Goal: Information Seeking & Learning: Check status

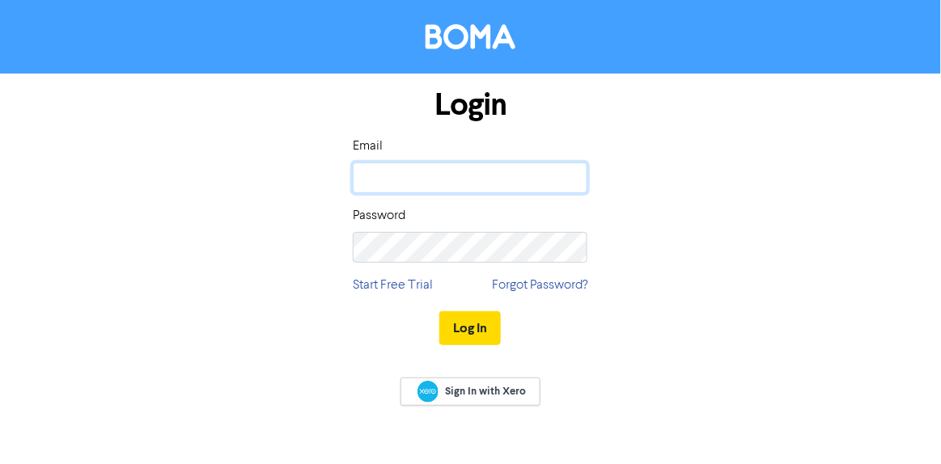
click at [399, 171] on input "email" at bounding box center [470, 178] width 235 height 31
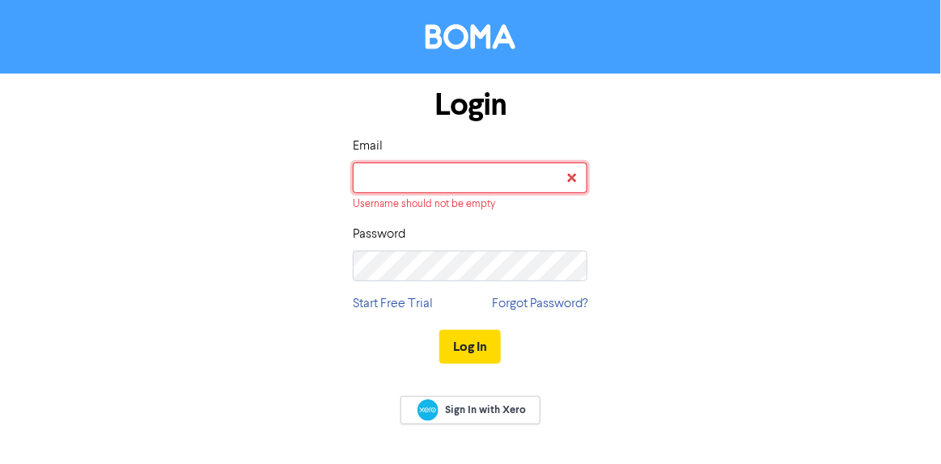
type input "[EMAIL_ADDRESS][DOMAIN_NAME]"
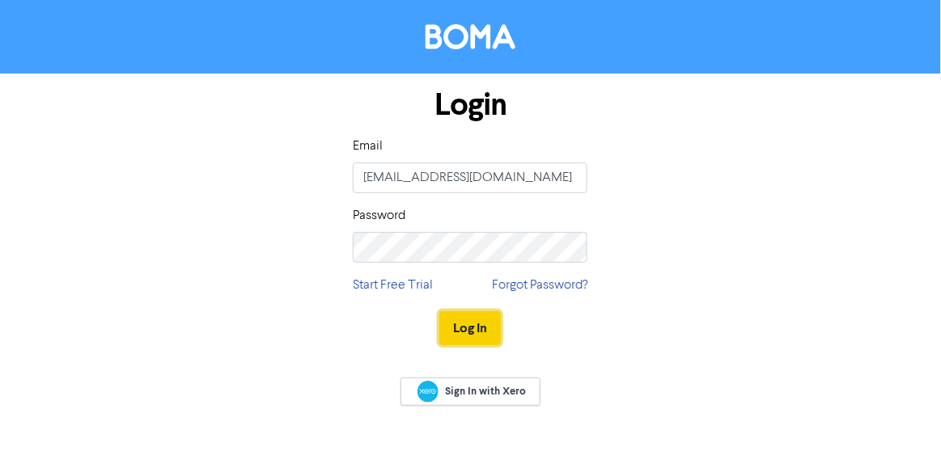
click at [456, 326] on button "Log In" at bounding box center [469, 328] width 61 height 34
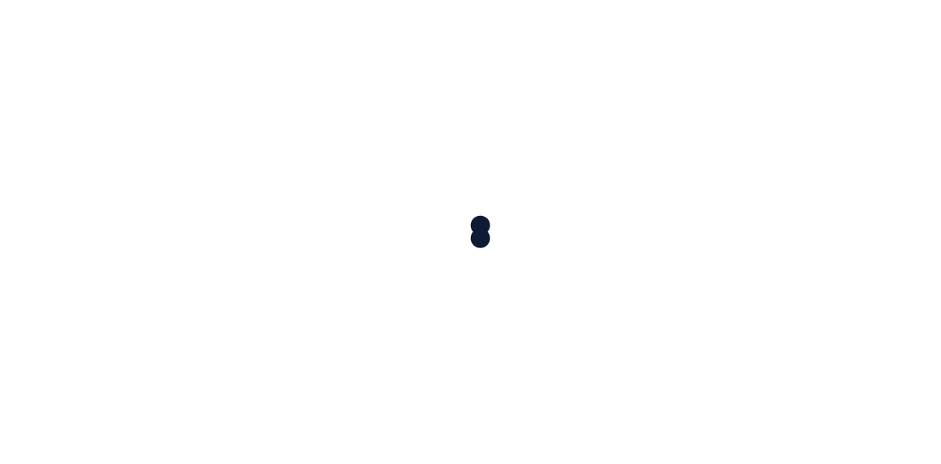
click at [659, 122] on div at bounding box center [470, 232] width 941 height 464
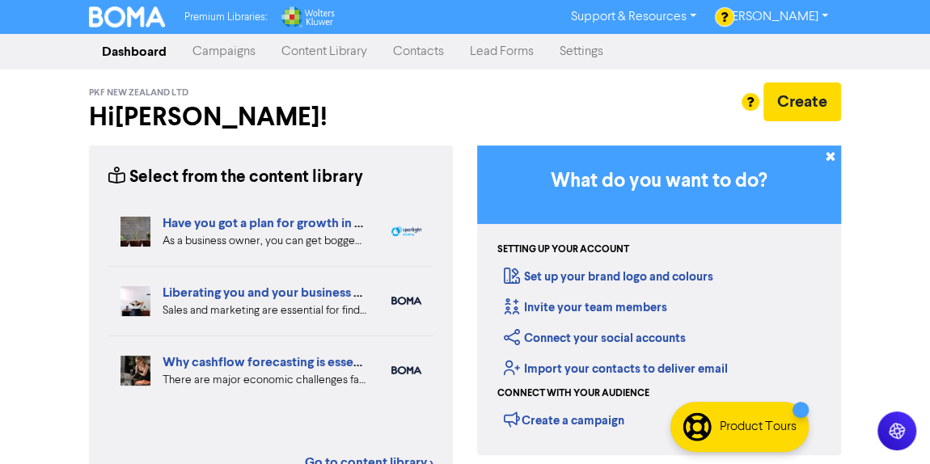
click at [222, 48] on link "Campaigns" at bounding box center [224, 52] width 89 height 32
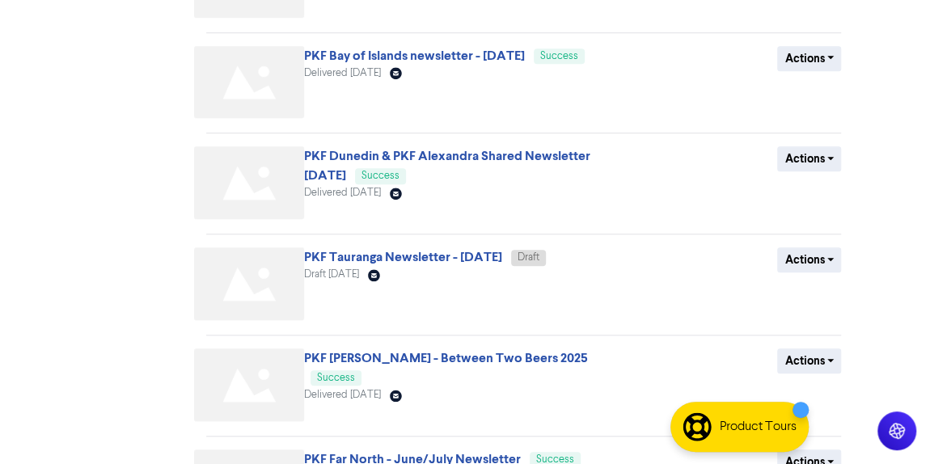
scroll to position [718, 0]
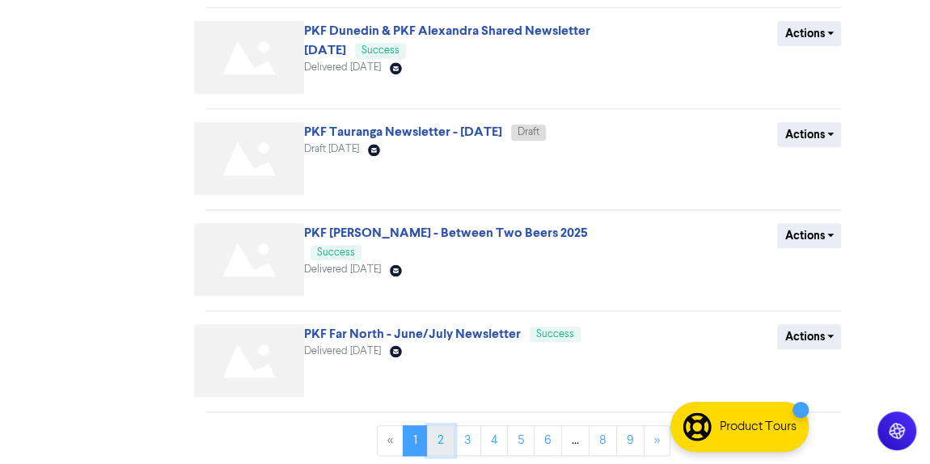
click at [446, 438] on link "2" at bounding box center [441, 441] width 28 height 31
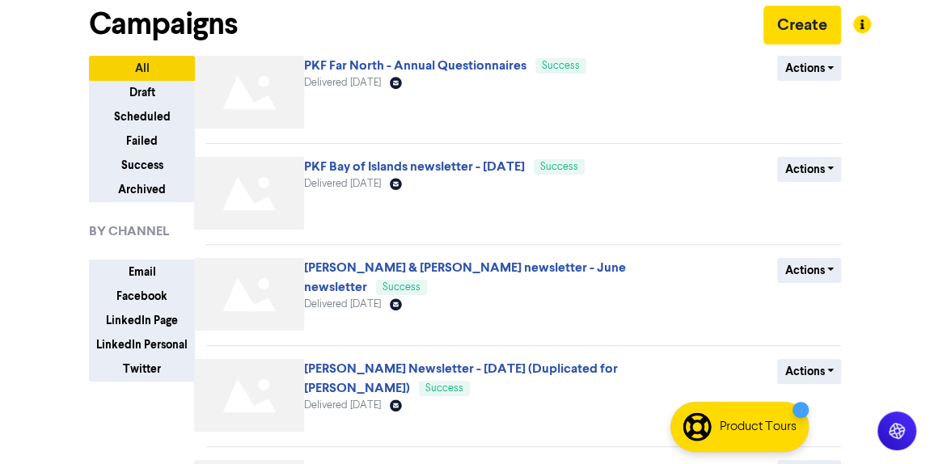
scroll to position [78, 0]
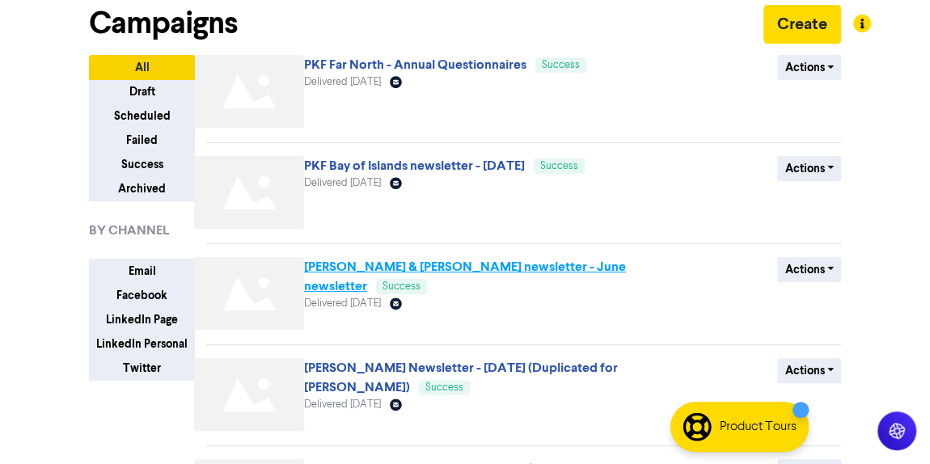
click at [485, 268] on link "[PERSON_NAME] & [PERSON_NAME] newsletter - June newsletter" at bounding box center [465, 277] width 322 height 36
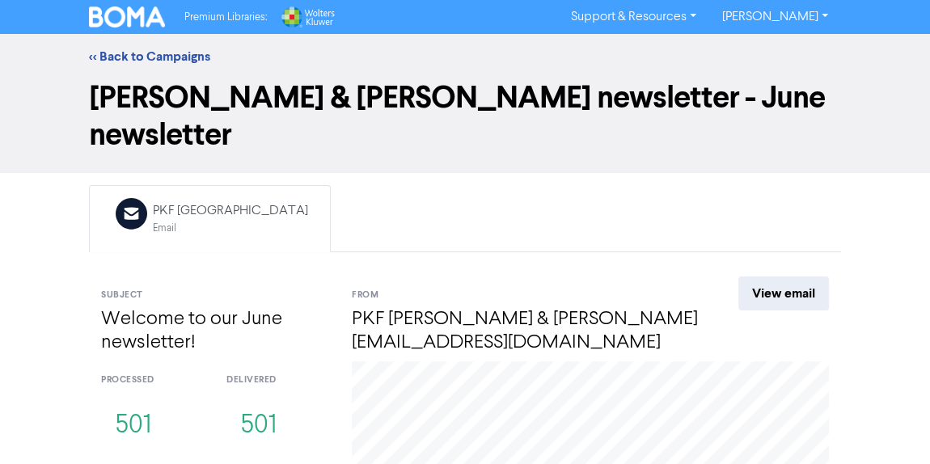
scroll to position [222, 0]
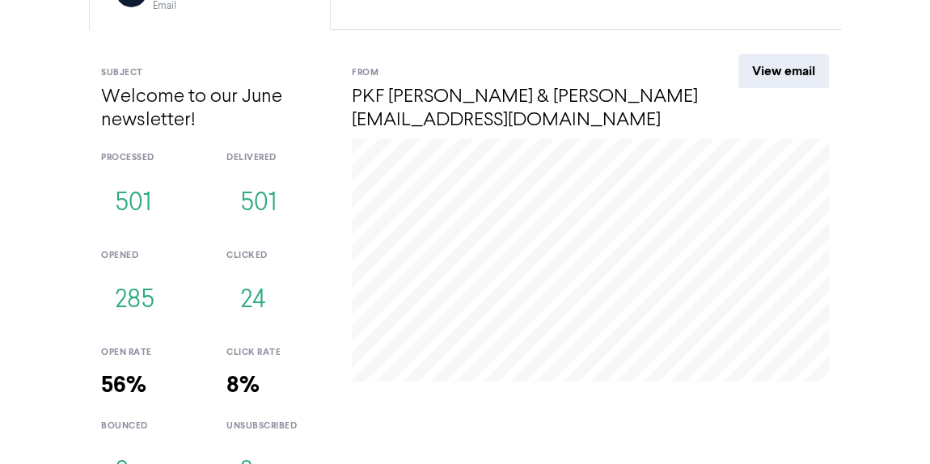
click at [241, 446] on button "2" at bounding box center [247, 472] width 40 height 53
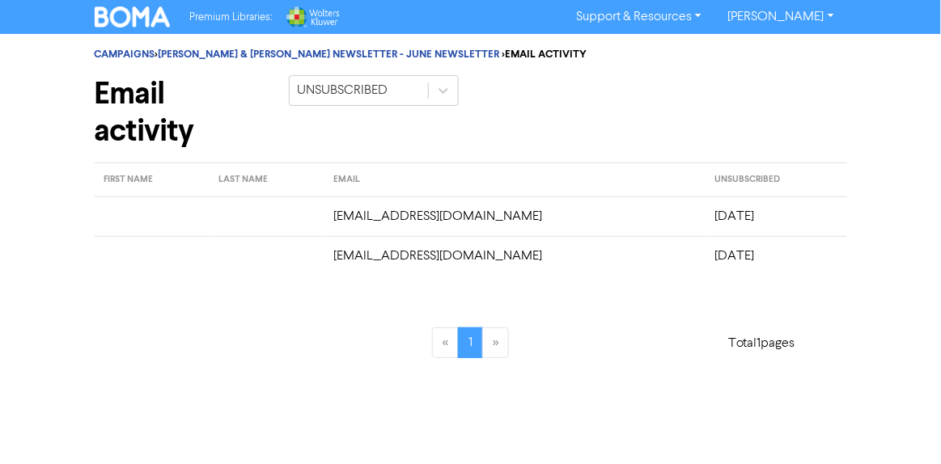
drag, startPoint x: 249, startPoint y: 208, endPoint x: 777, endPoint y: 256, distance: 529.6
click at [777, 256] on tbody "[EMAIL_ADDRESS][DOMAIN_NAME] [DATE] [EMAIL_ADDRESS][DOMAIN_NAME] [DATE]" at bounding box center [471, 236] width 752 height 79
copy tbody "[EMAIL_ADDRESS][DOMAIN_NAME] [DATE] [EMAIL_ADDRESS][DOMAIN_NAME] [DATE]"
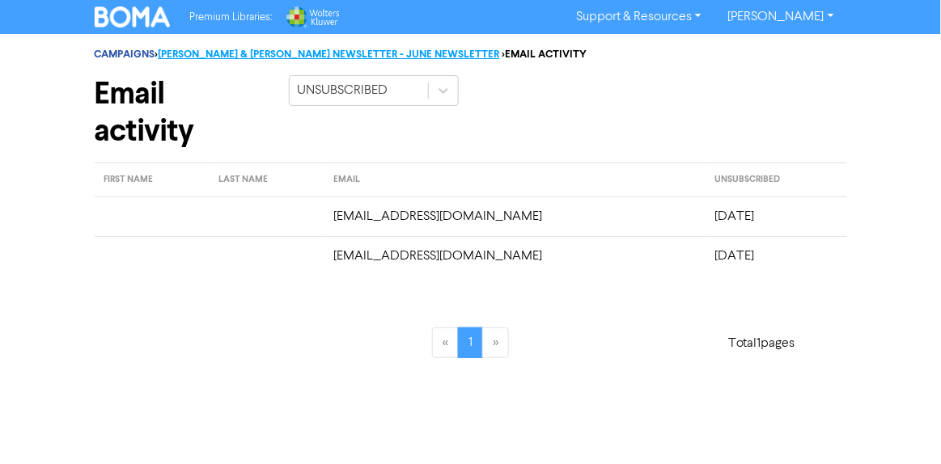
click at [350, 50] on link "[PERSON_NAME] & [PERSON_NAME] NEWSLETTER - JUNE NEWSLETTER" at bounding box center [329, 54] width 341 height 13
